Goal: Task Accomplishment & Management: Manage account settings

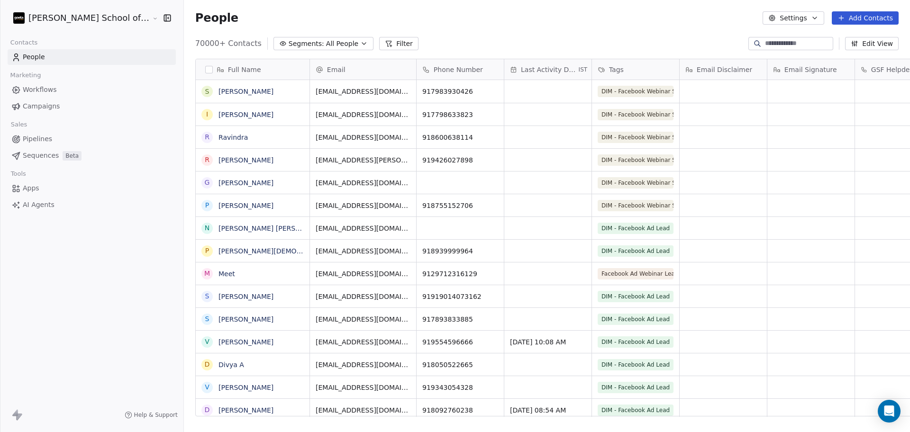
scroll to position [371, 753]
click at [77, 105] on link "Campaigns" at bounding box center [92, 107] width 168 height 16
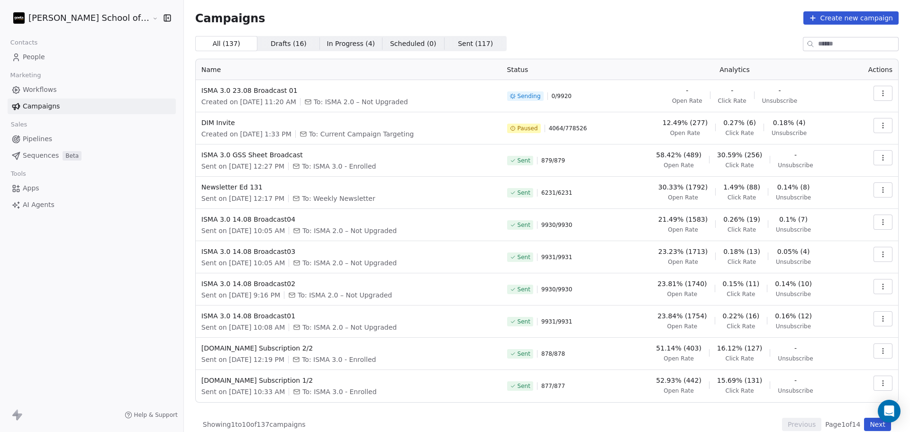
click at [882, 126] on icon "button" at bounding box center [882, 125] width 0 height 0
click at [811, 190] on span "Resume" at bounding box center [813, 192] width 30 height 11
click at [461, 7] on div "Campaigns Create new campaign All ( 137 ) All ( 137 ) Drafts ( 16 ) Drafts ( 16…" at bounding box center [547, 221] width 726 height 443
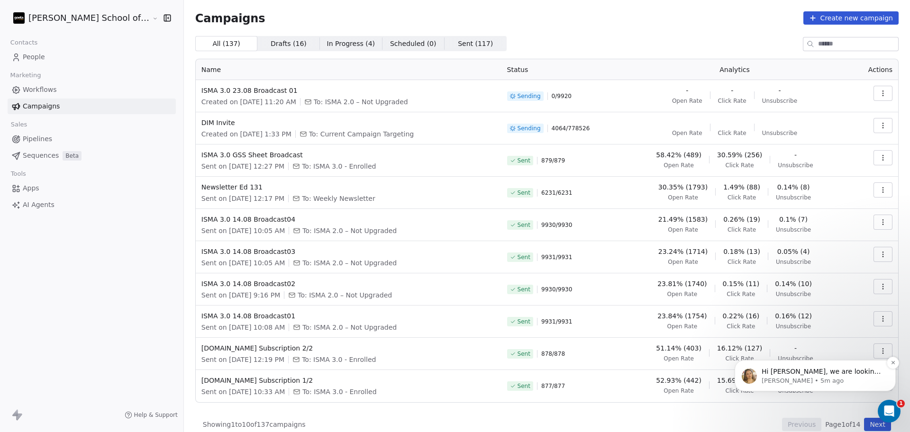
click at [794, 375] on p "Hi [PERSON_NAME], we are looking into it and keep you informed." at bounding box center [822, 371] width 122 height 9
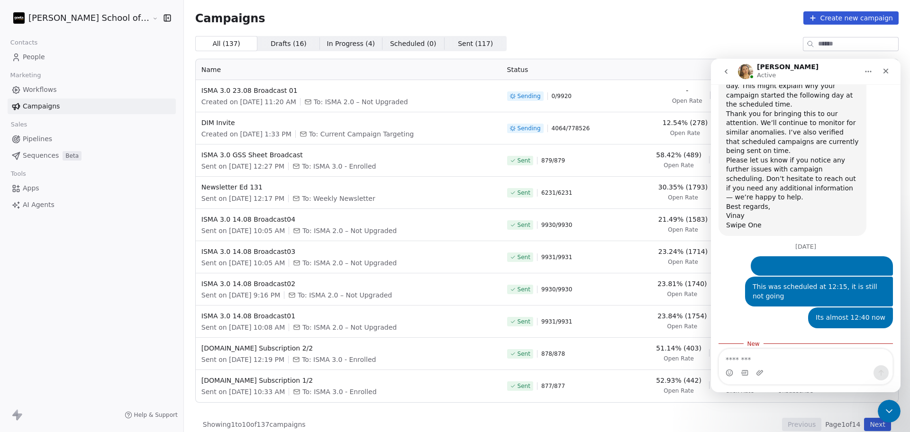
scroll to position [567, 0]
